Goal: Submit feedback/report problem: Submit feedback/report problem

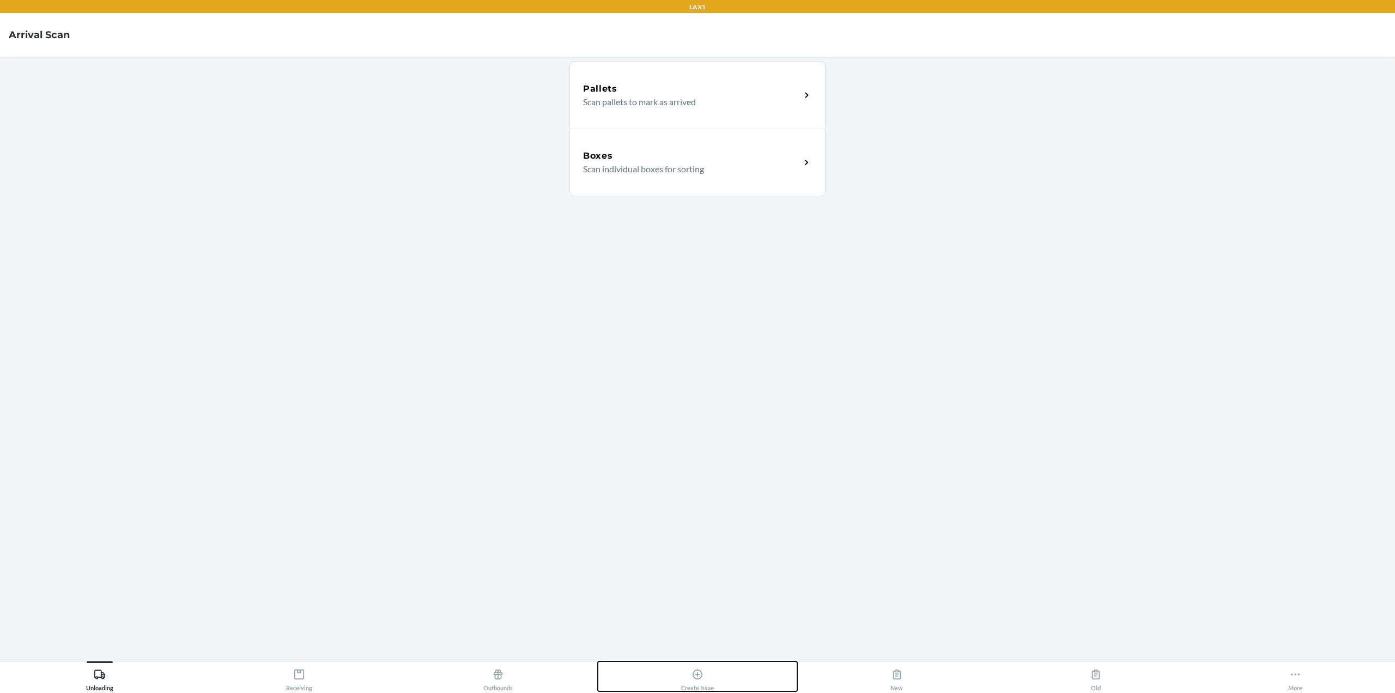
drag, startPoint x: 707, startPoint y: 671, endPoint x: 704, endPoint y: 666, distance: 5.6
click at [706, 671] on div "Create Issue" at bounding box center [697, 677] width 33 height 27
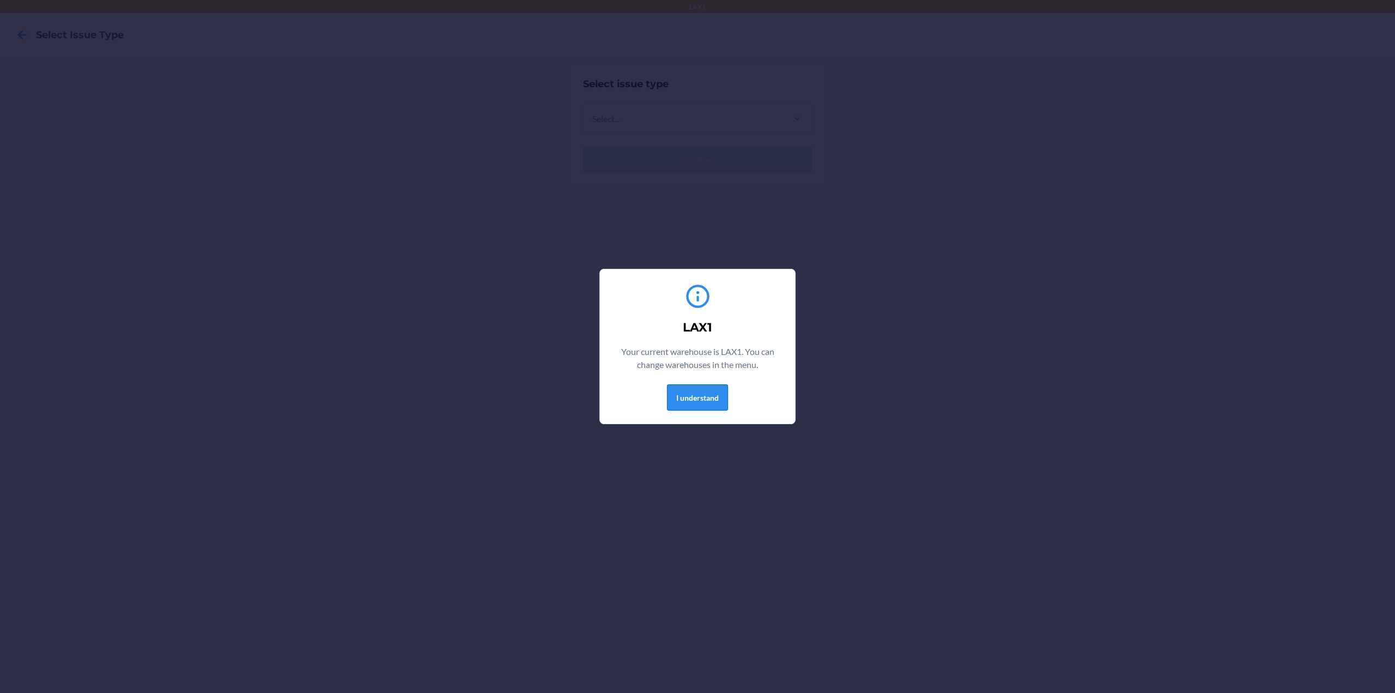
click at [698, 401] on button "I understand" at bounding box center [697, 397] width 61 height 26
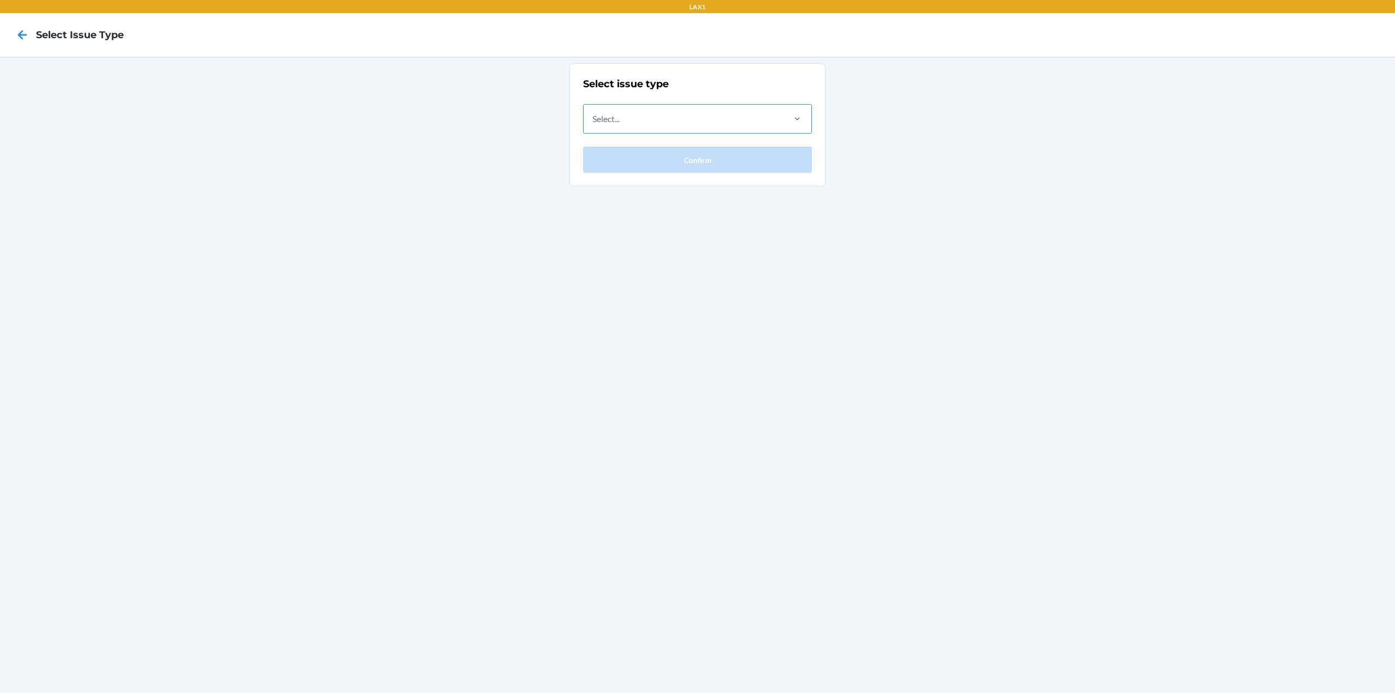
click at [670, 123] on div "Select..." at bounding box center [683, 119] width 199 height 28
click at [593, 123] on input "Select..." at bounding box center [592, 118] width 1 height 13
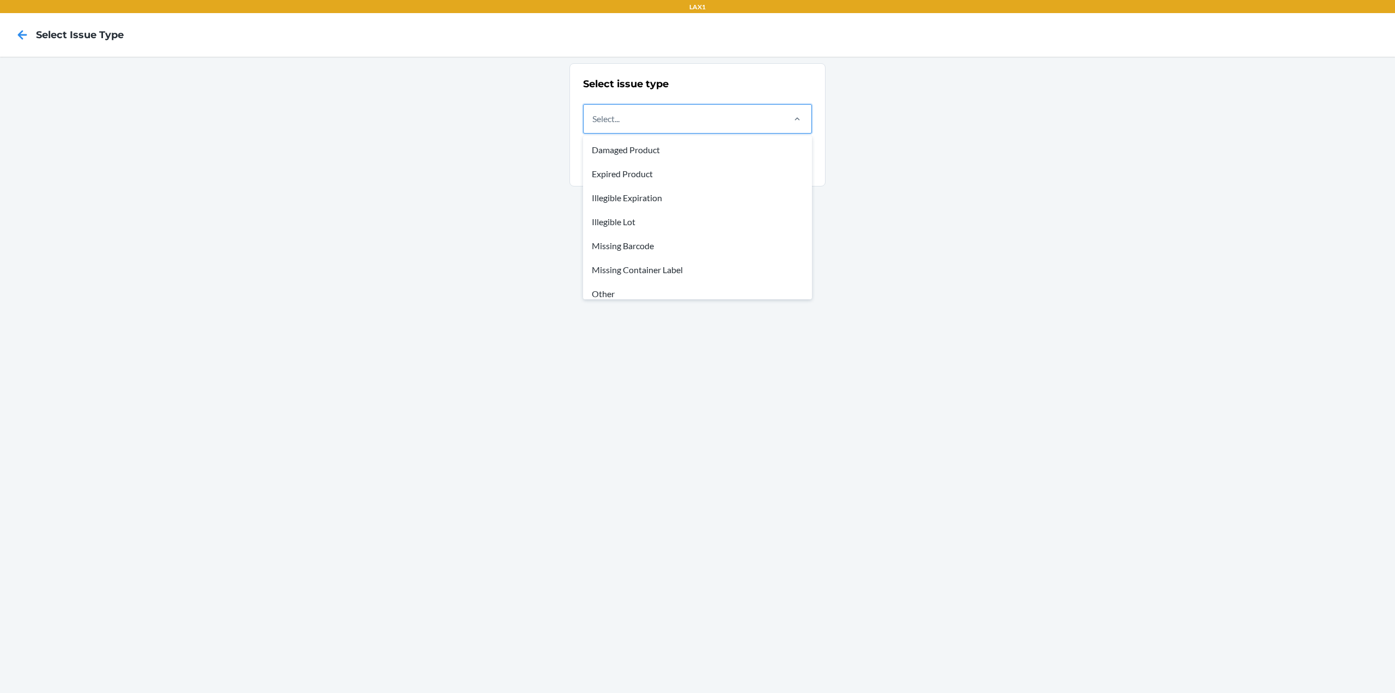
click at [377, 186] on div "Select issue type option Damaged Product focused, 1 of 8. 8 results available. …" at bounding box center [697, 375] width 1395 height 636
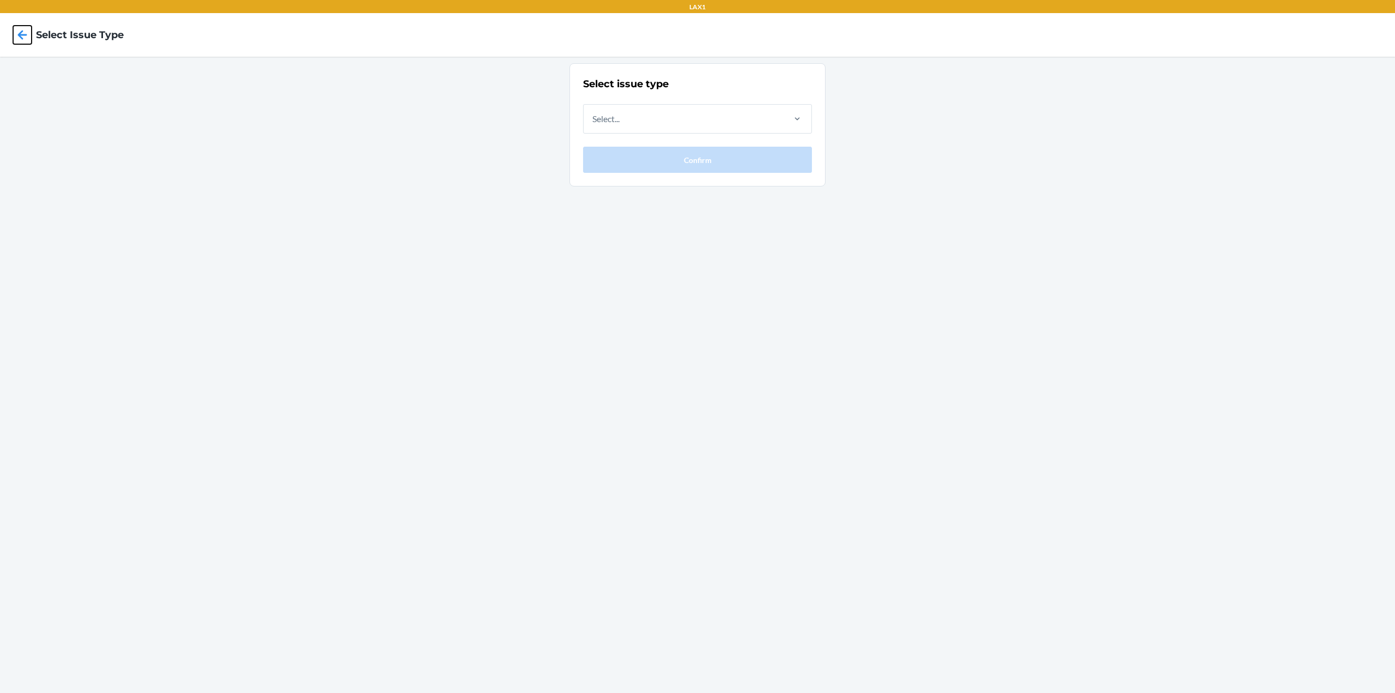
click at [19, 42] on icon at bounding box center [22, 35] width 19 height 19
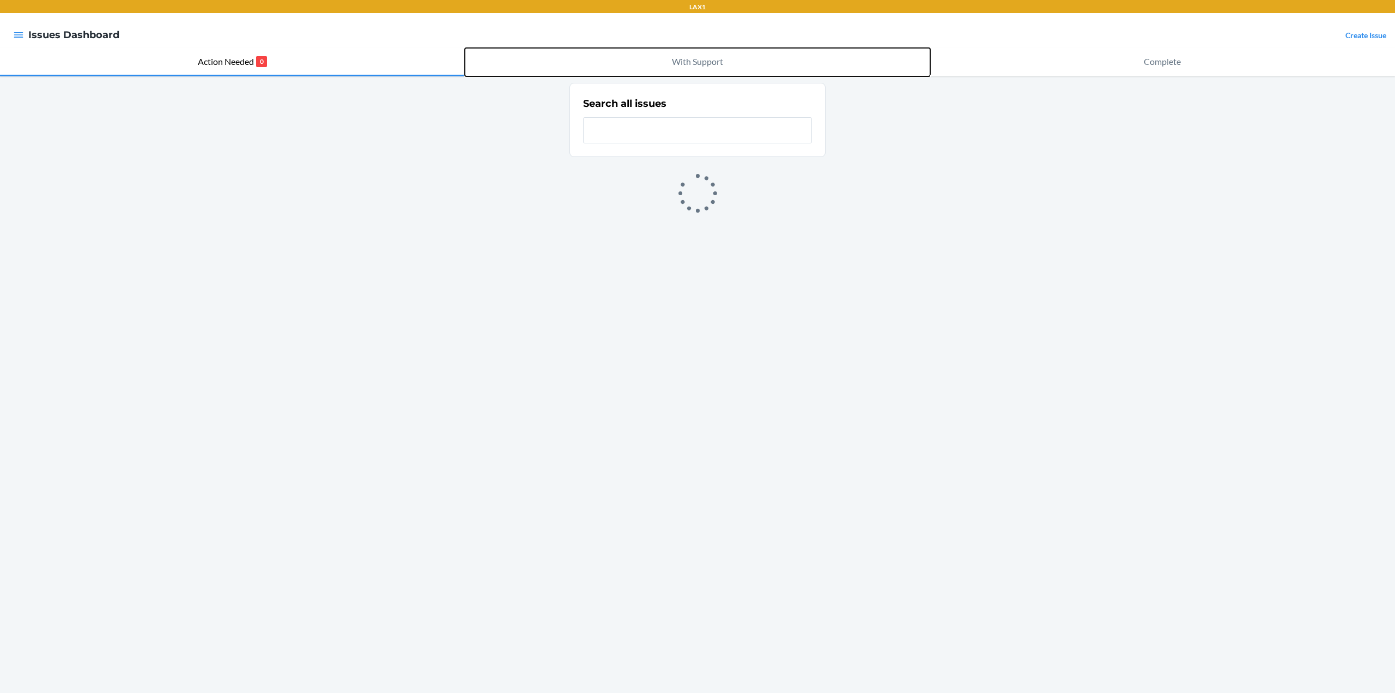
click at [715, 62] on p "With Support" at bounding box center [697, 61] width 51 height 13
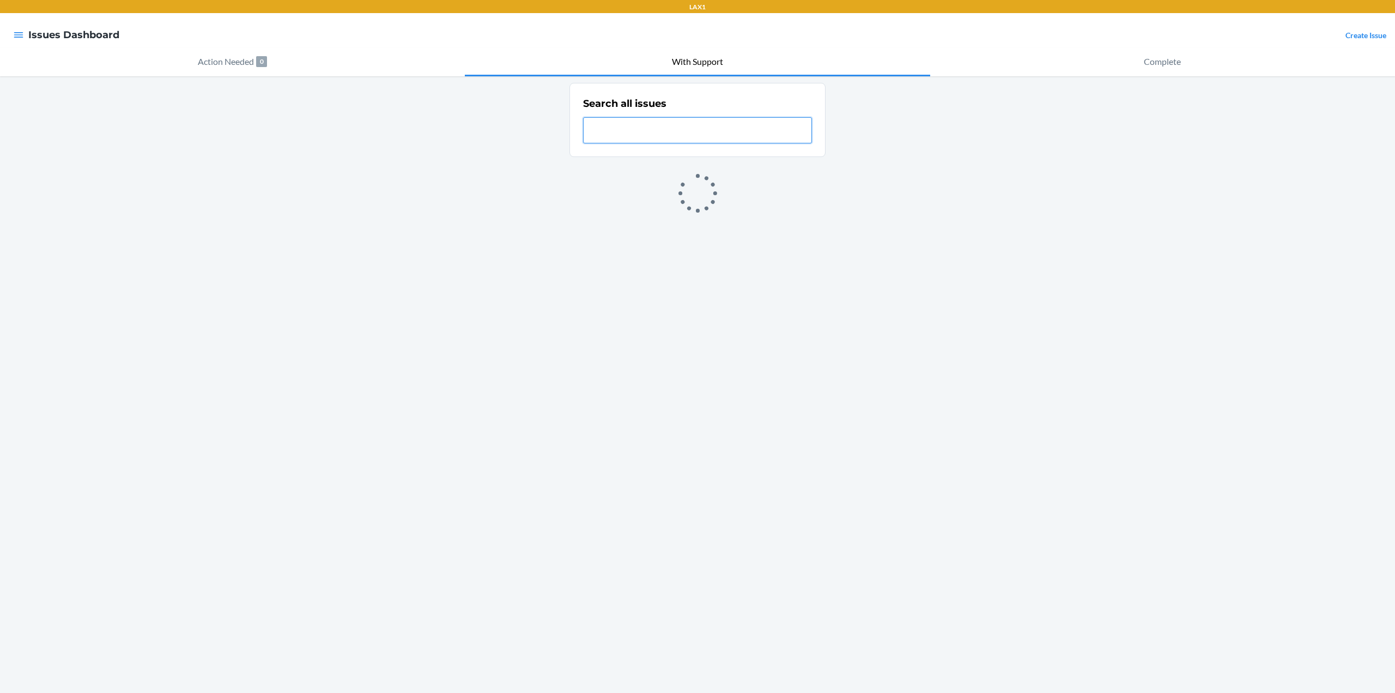
click at [702, 131] on input "text" at bounding box center [697, 130] width 229 height 26
paste input "NC-HHNT5RYF"
click at [692, 133] on input "NC-HHNT5RYF" at bounding box center [697, 130] width 229 height 26
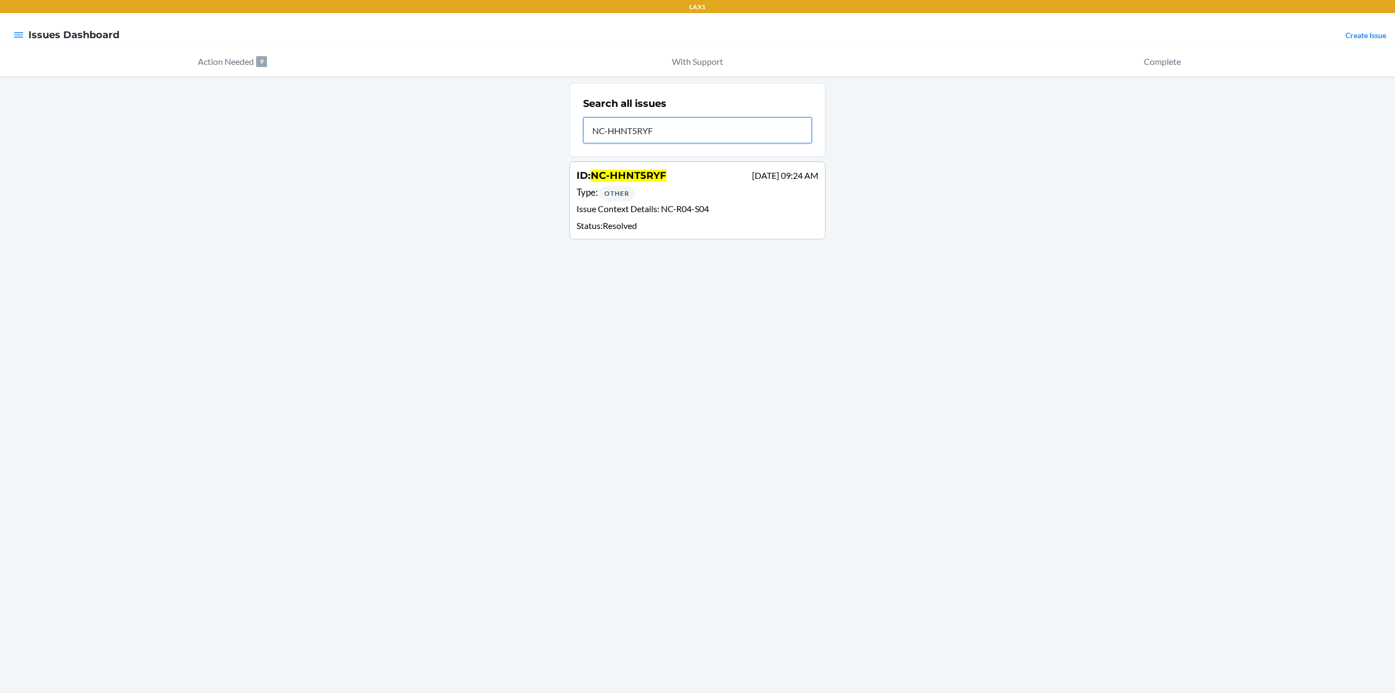
type input "NC-HHNT5RYF"
click at [677, 214] on p "Issue Context Details : NC-R04-S04" at bounding box center [698, 210] width 242 height 16
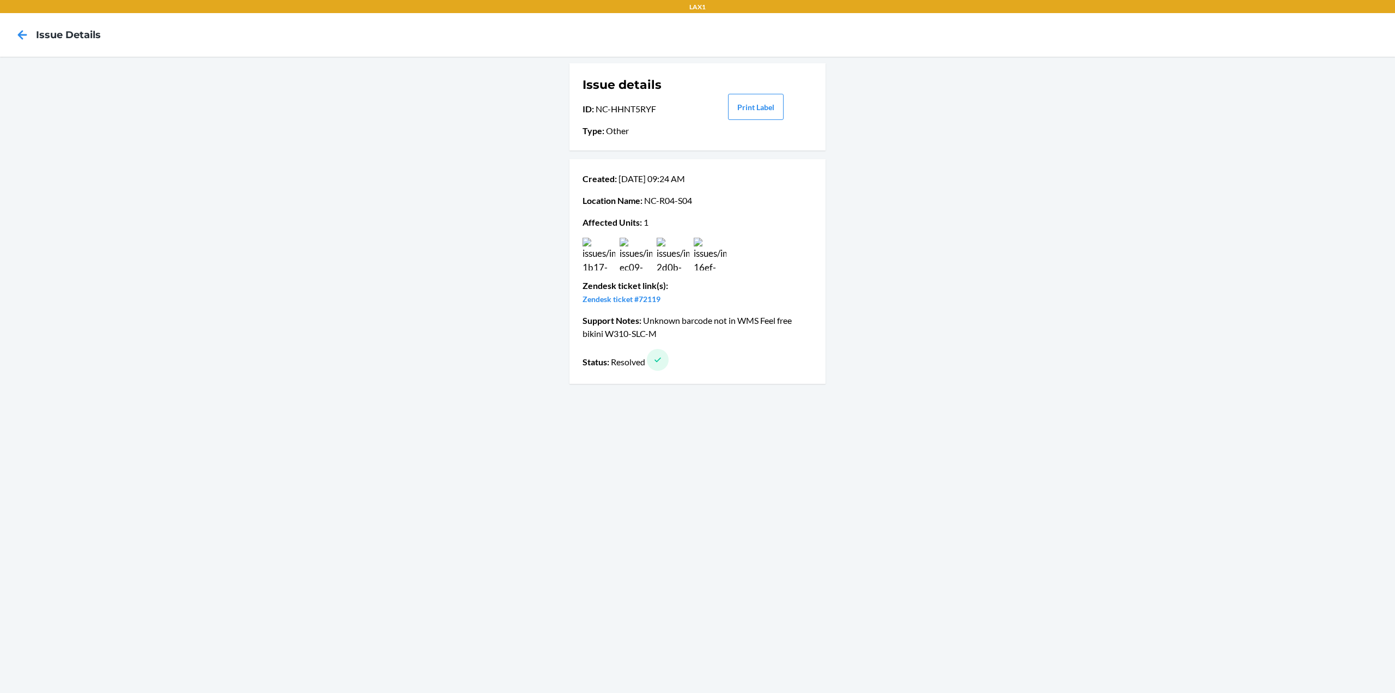
click at [601, 259] on img at bounding box center [599, 254] width 33 height 33
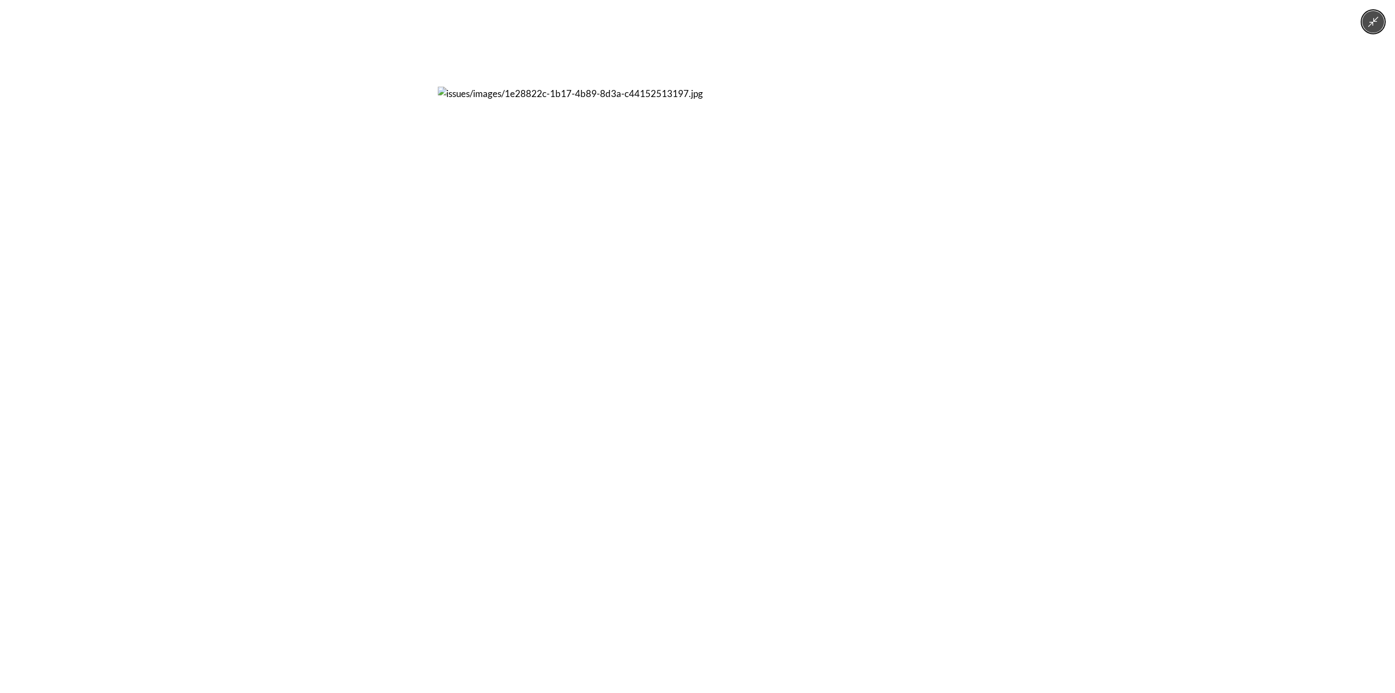
drag, startPoint x: 1366, startPoint y: 23, endPoint x: 1364, endPoint y: 29, distance: 6.2
click at [1367, 27] on button "Minimize image" at bounding box center [1373, 22] width 22 height 22
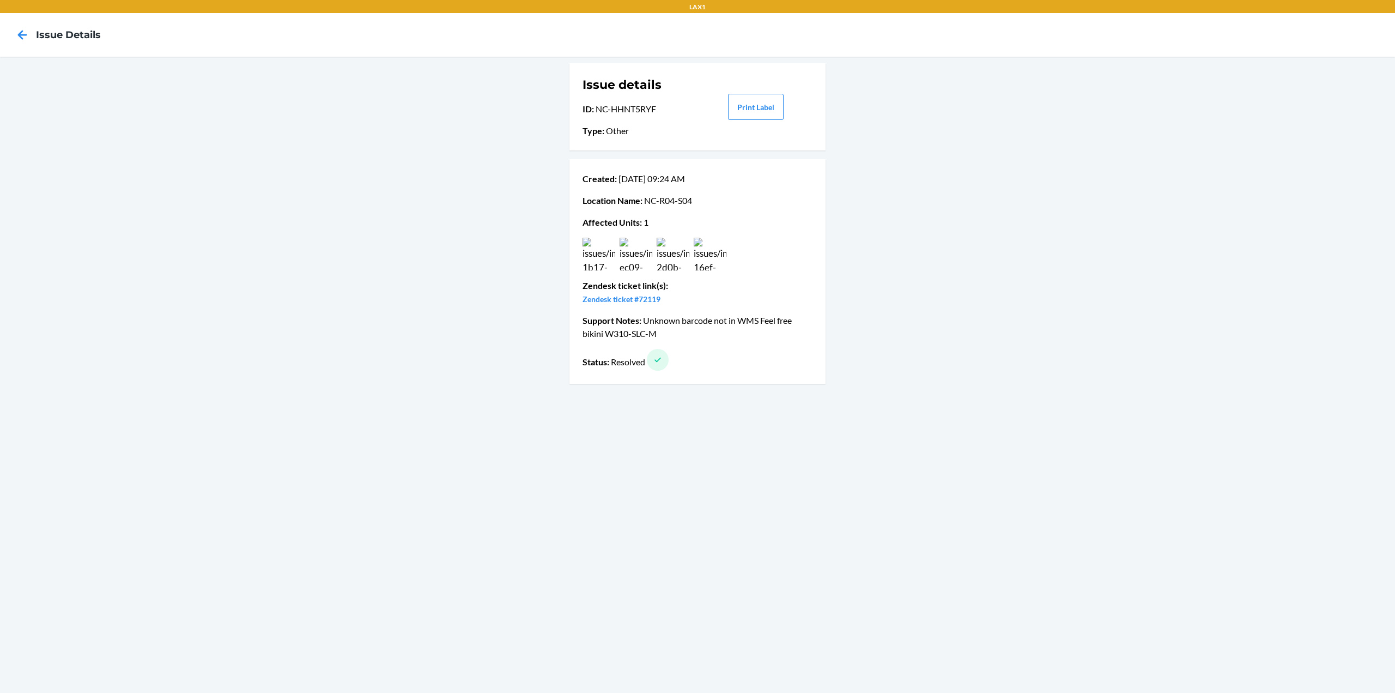
click at [671, 257] on img at bounding box center [673, 254] width 33 height 33
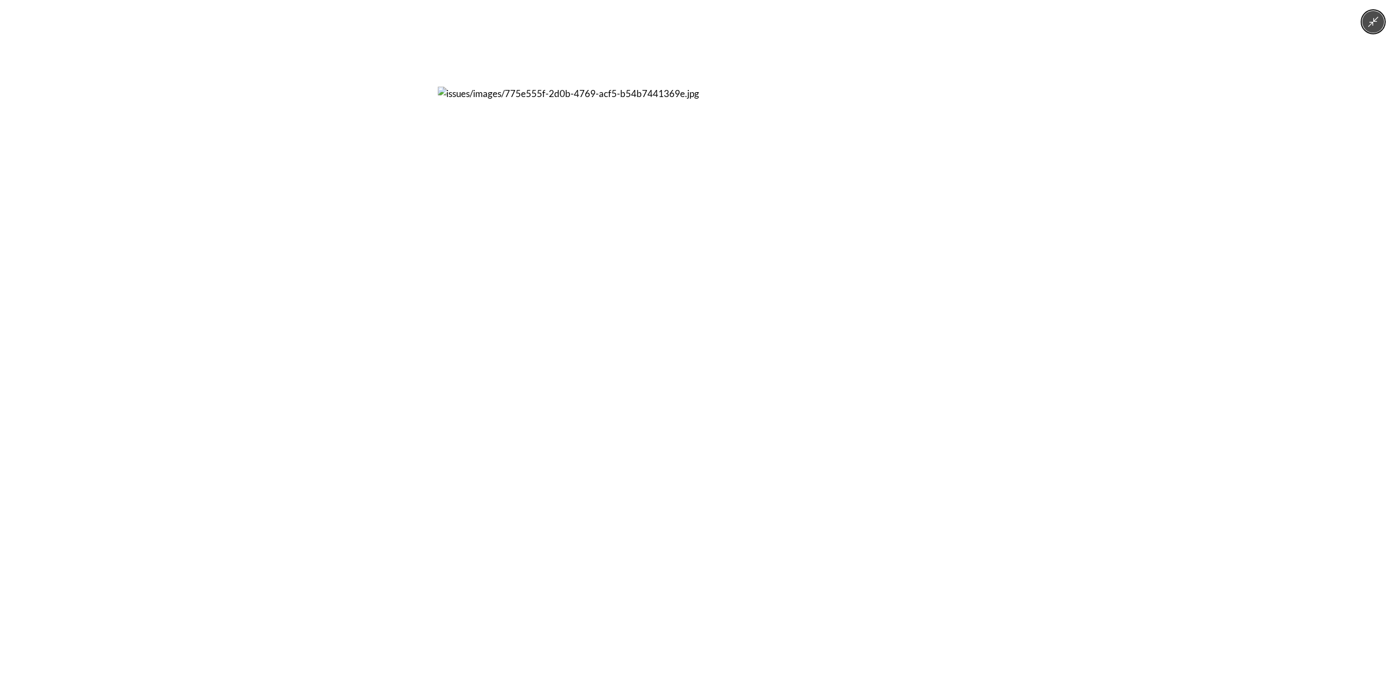
click at [1370, 26] on icon "Minimize image" at bounding box center [1373, 22] width 12 height 12
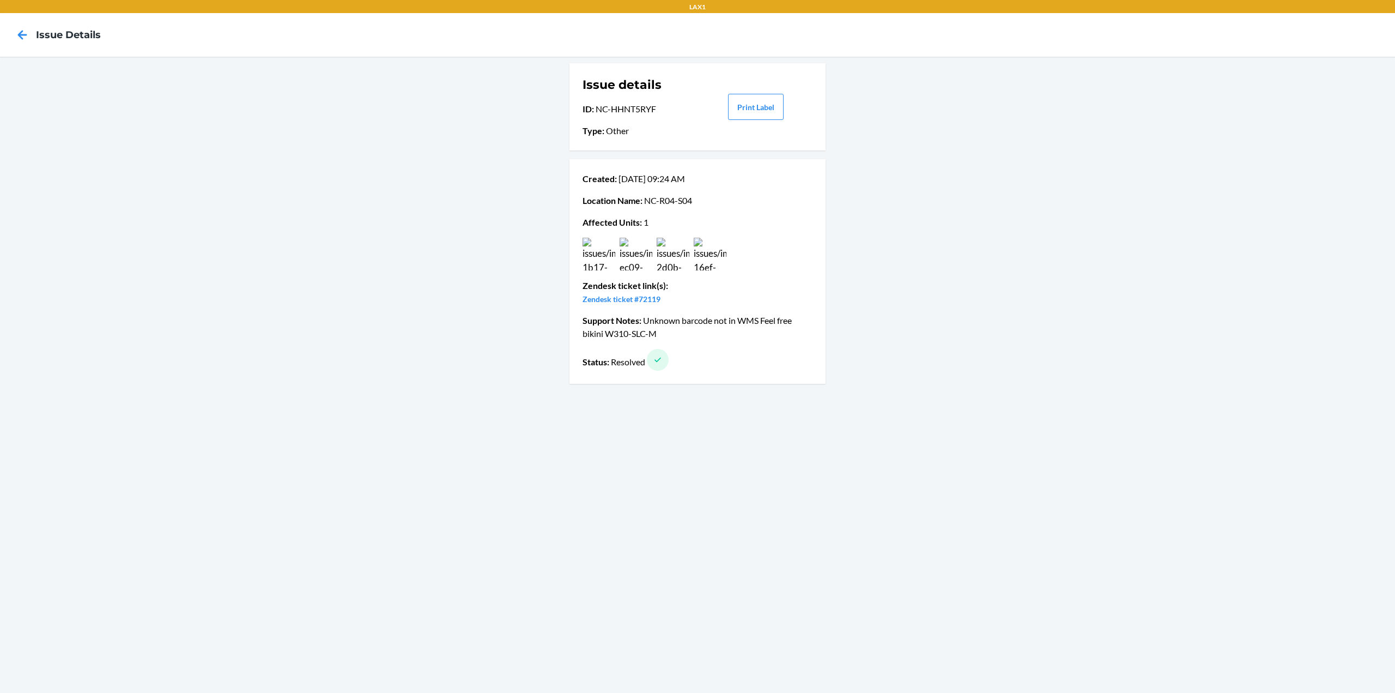
click at [714, 259] on img at bounding box center [710, 254] width 33 height 33
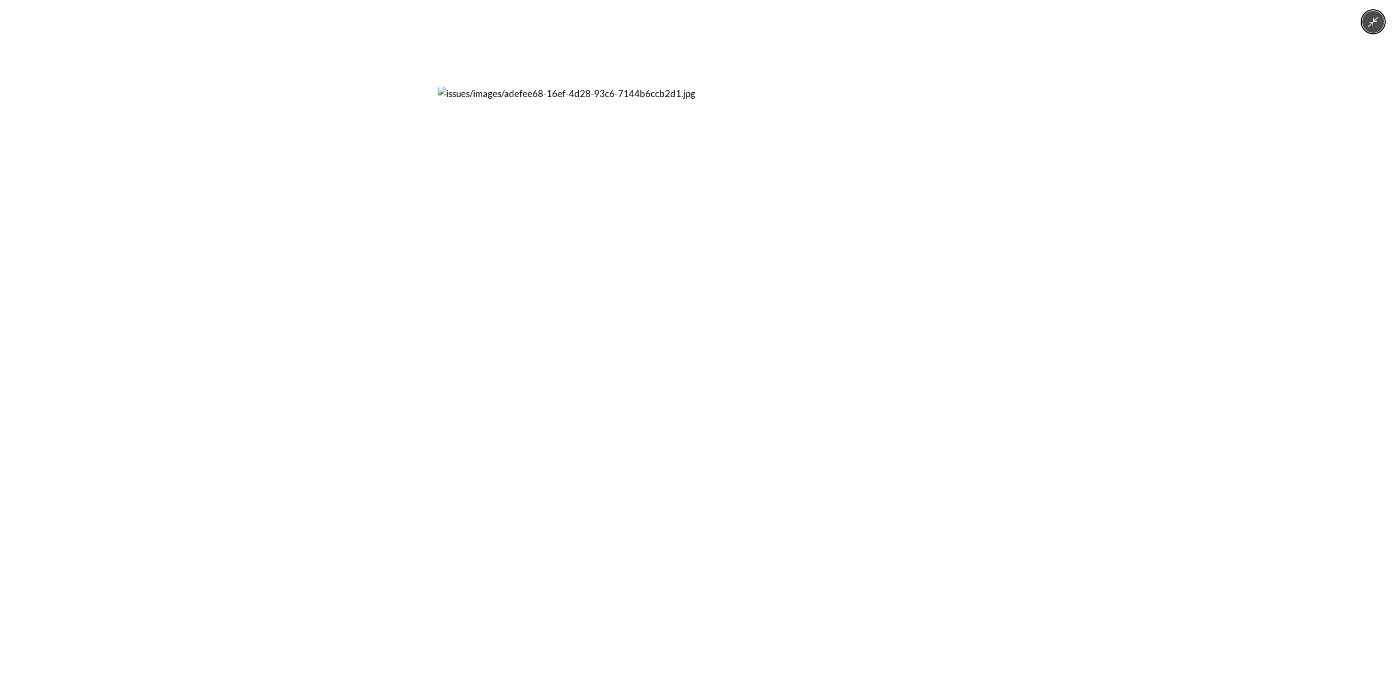
click at [1373, 25] on icon "Minimize image" at bounding box center [1373, 22] width 10 height 10
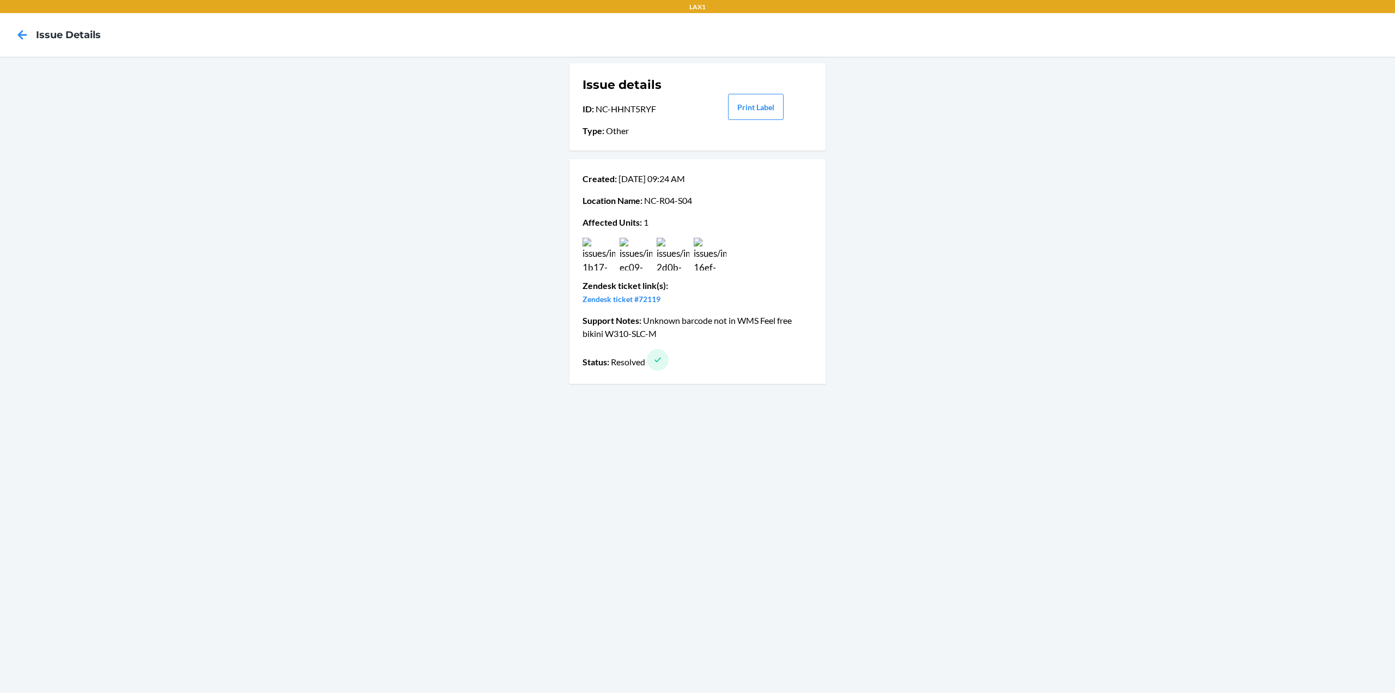
click at [606, 256] on img at bounding box center [599, 254] width 33 height 33
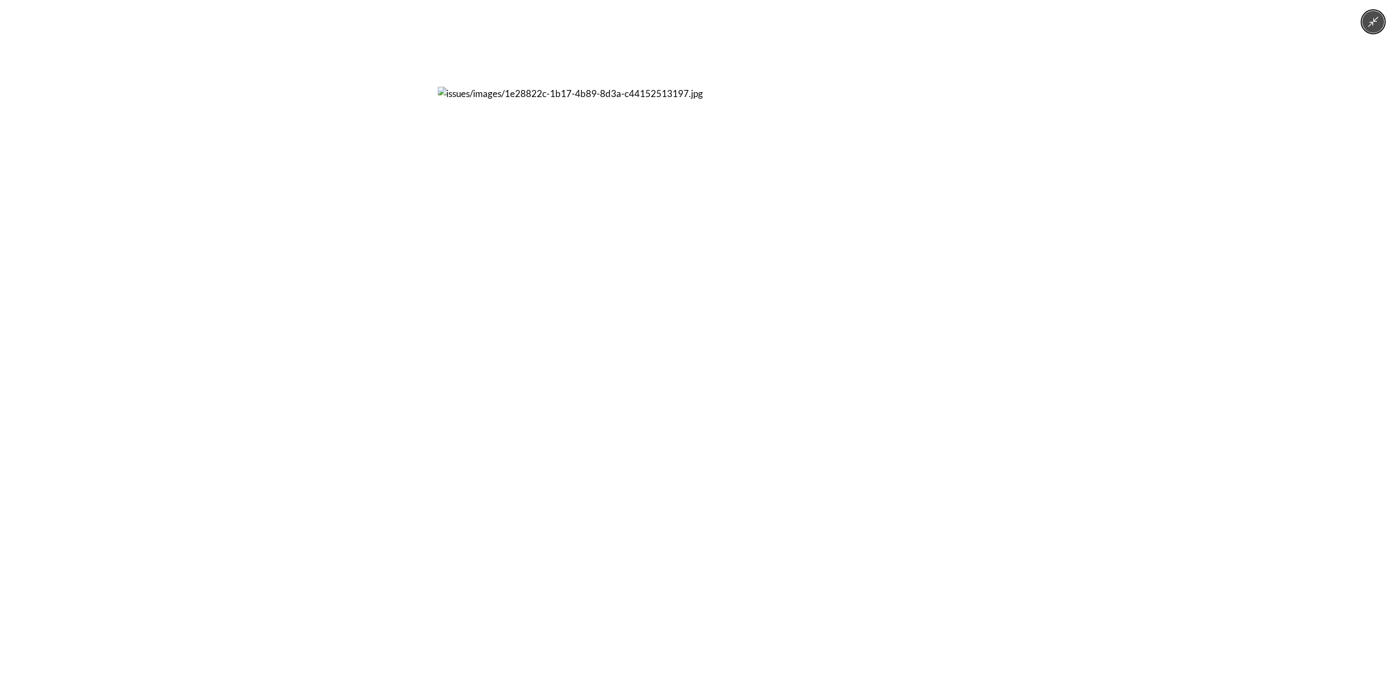
click at [1370, 23] on icon "Minimize image" at bounding box center [1373, 22] width 12 height 12
